Goal: Task Accomplishment & Management: Manage account settings

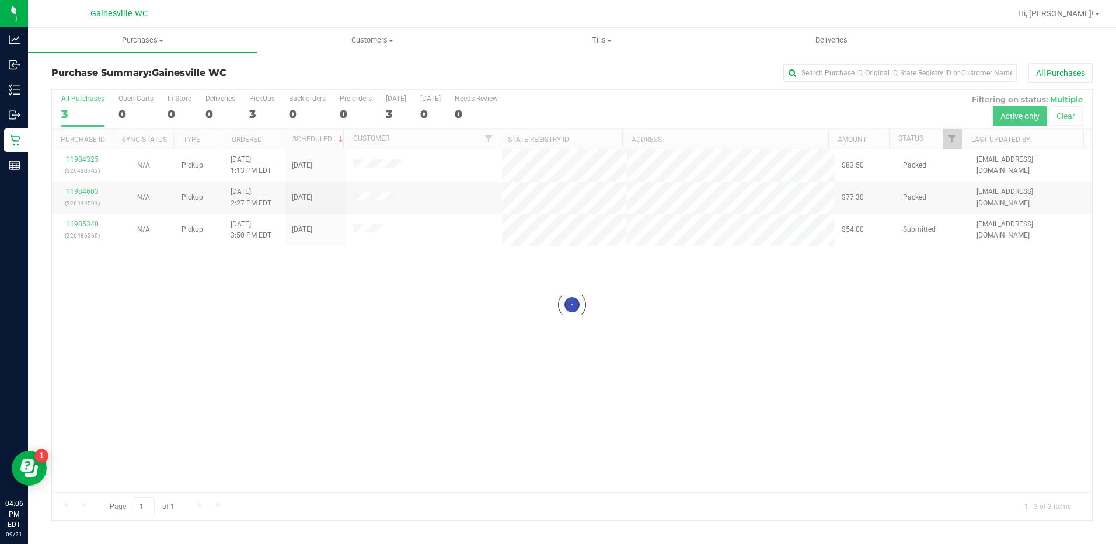
click at [89, 222] on div at bounding box center [572, 305] width 1041 height 430
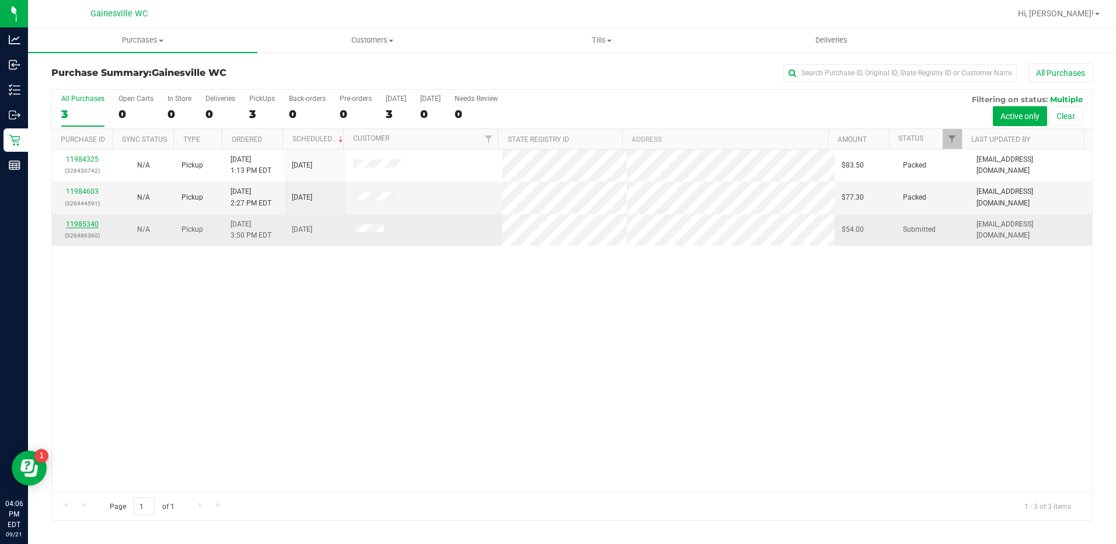
click at [92, 222] on link "11985340" at bounding box center [82, 224] width 33 height 8
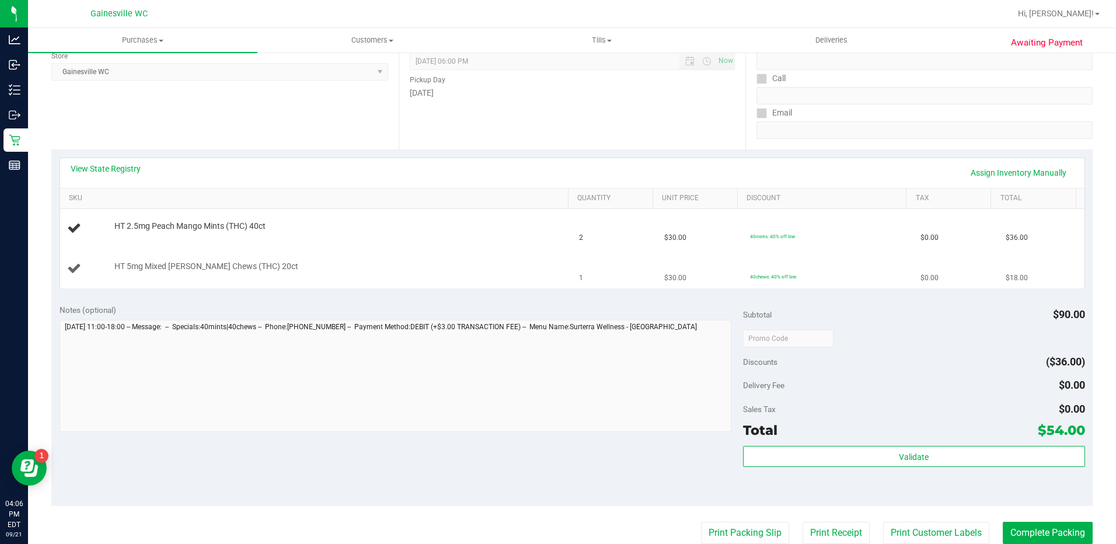
scroll to position [175, 0]
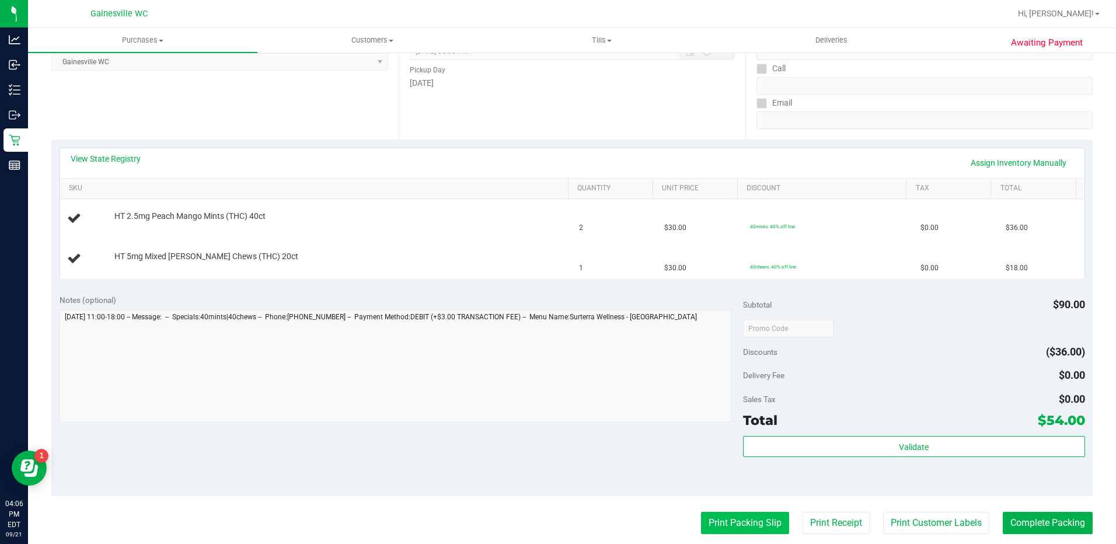
click at [701, 522] on button "Print Packing Slip" at bounding box center [745, 523] width 88 height 22
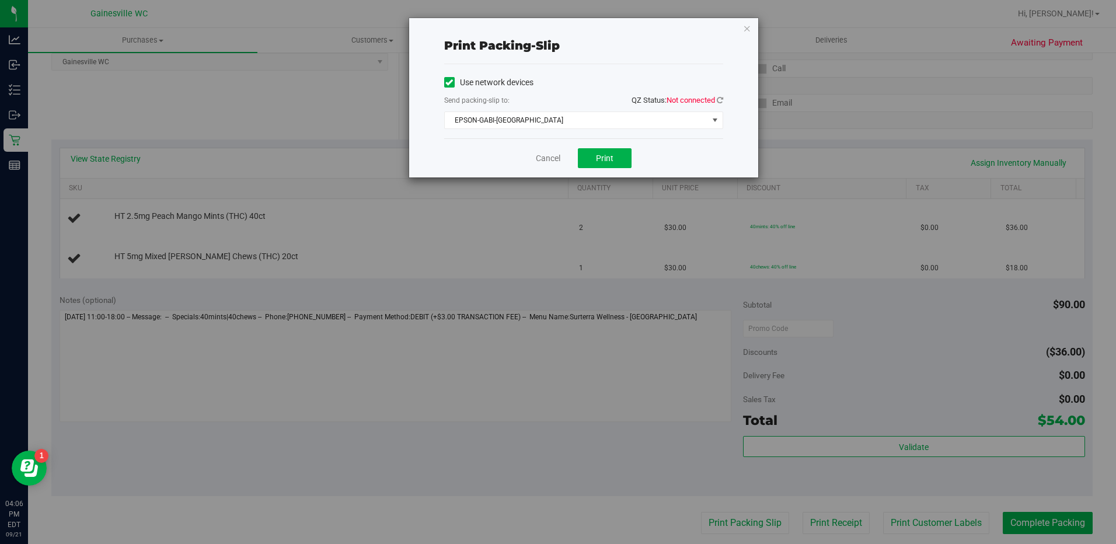
click at [713, 97] on span "Not connected" at bounding box center [691, 100] width 48 height 9
click at [721, 100] on icon at bounding box center [720, 100] width 6 height 8
click at [615, 152] on button "Print" at bounding box center [605, 158] width 54 height 20
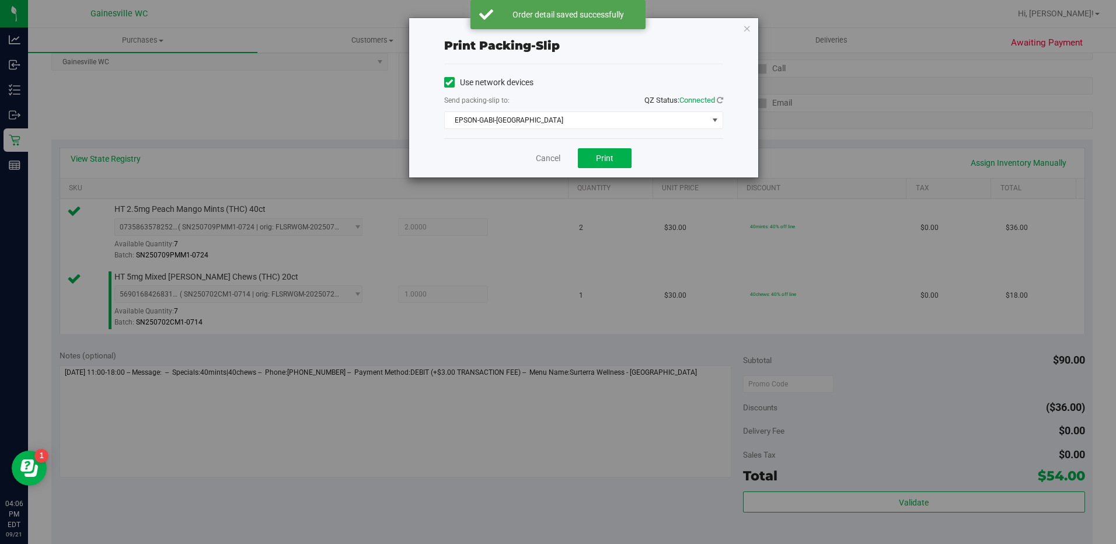
click at [543, 167] on div "Cancel Print" at bounding box center [583, 157] width 279 height 39
click at [553, 163] on link "Cancel" at bounding box center [548, 158] width 25 height 12
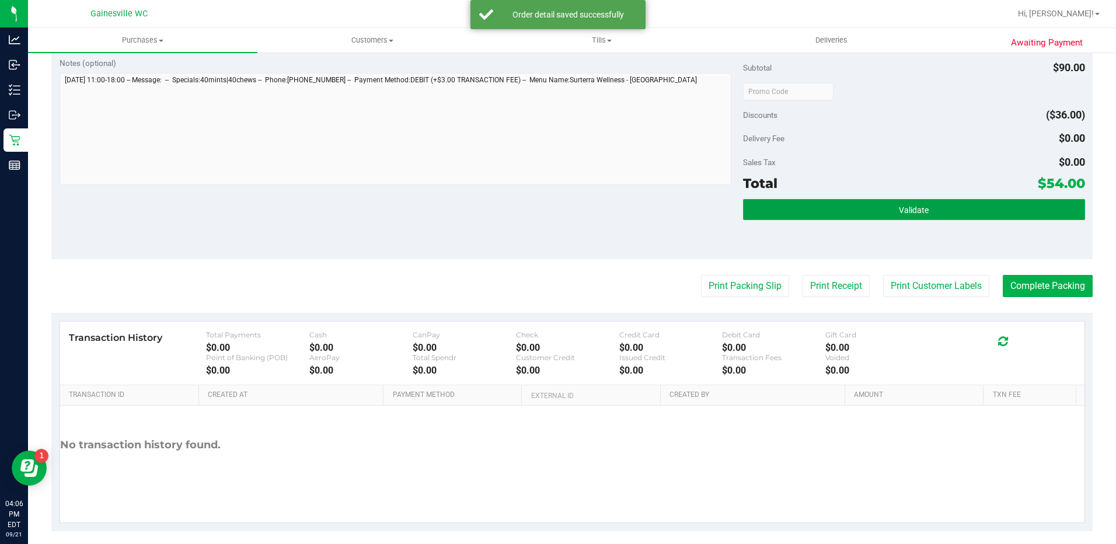
click at [913, 216] on button "Validate" at bounding box center [914, 209] width 342 height 21
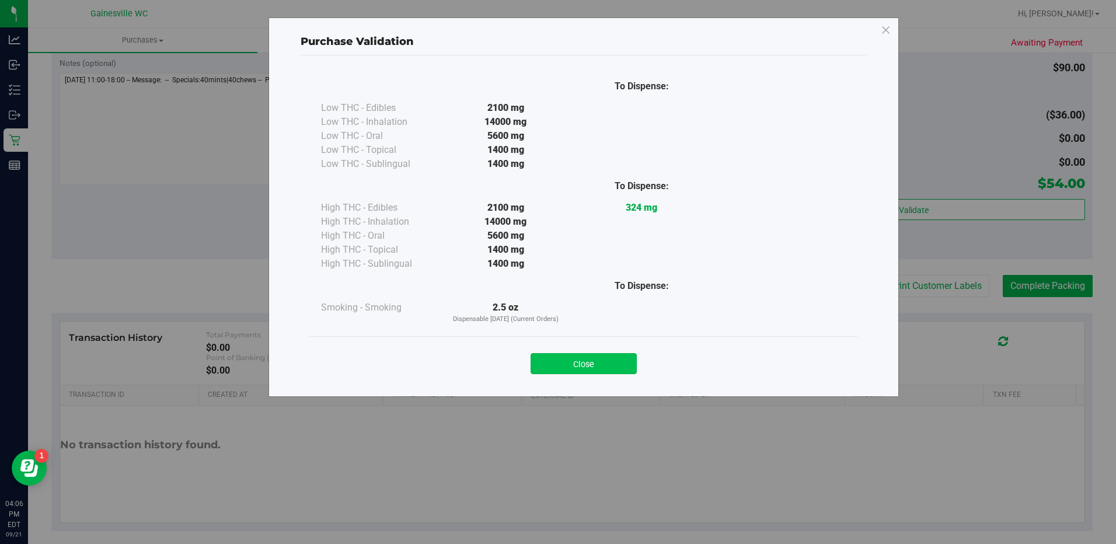
click at [632, 363] on button "Close" at bounding box center [584, 363] width 106 height 21
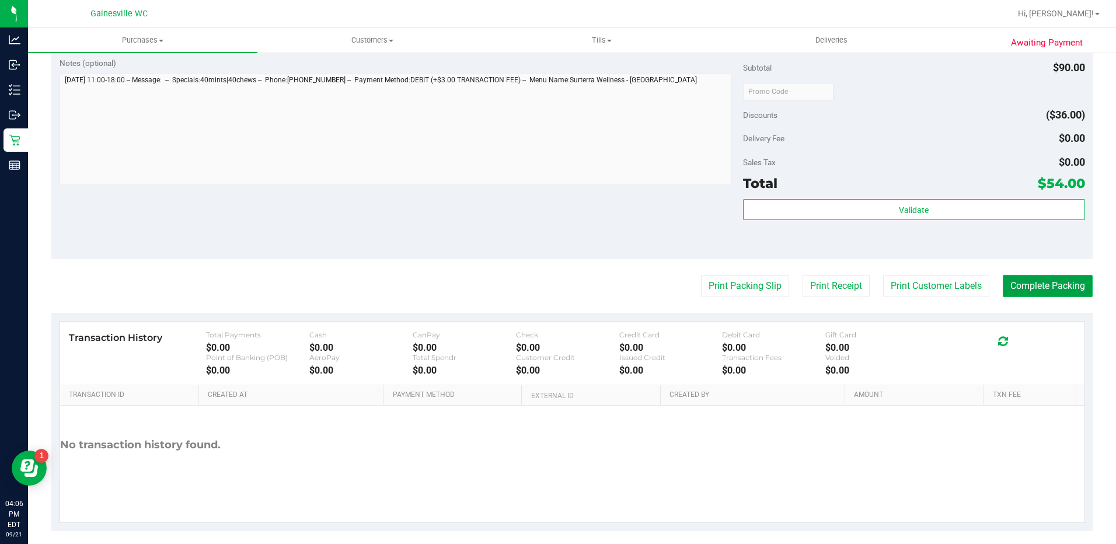
click at [1036, 279] on button "Complete Packing" at bounding box center [1048, 286] width 90 height 22
